Goal: Task Accomplishment & Management: Manage account settings

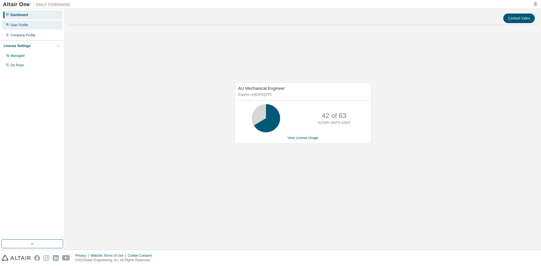
click at [24, 27] on div "User Profile" at bounding box center [19, 25] width 18 height 5
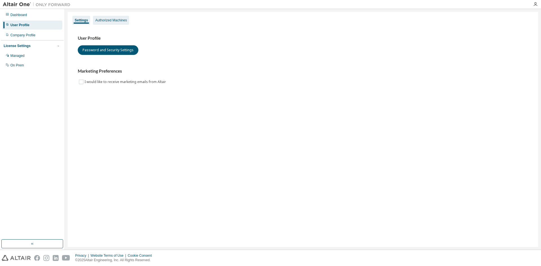
click at [118, 20] on div "Authorized Machines" at bounding box center [111, 20] width 32 height 5
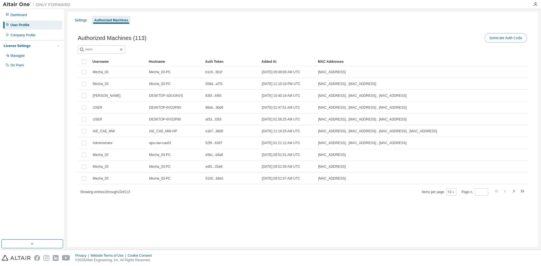
click at [514, 39] on button "Generate Auth Code" at bounding box center [506, 38] width 42 height 10
